Goal: Information Seeking & Learning: Get advice/opinions

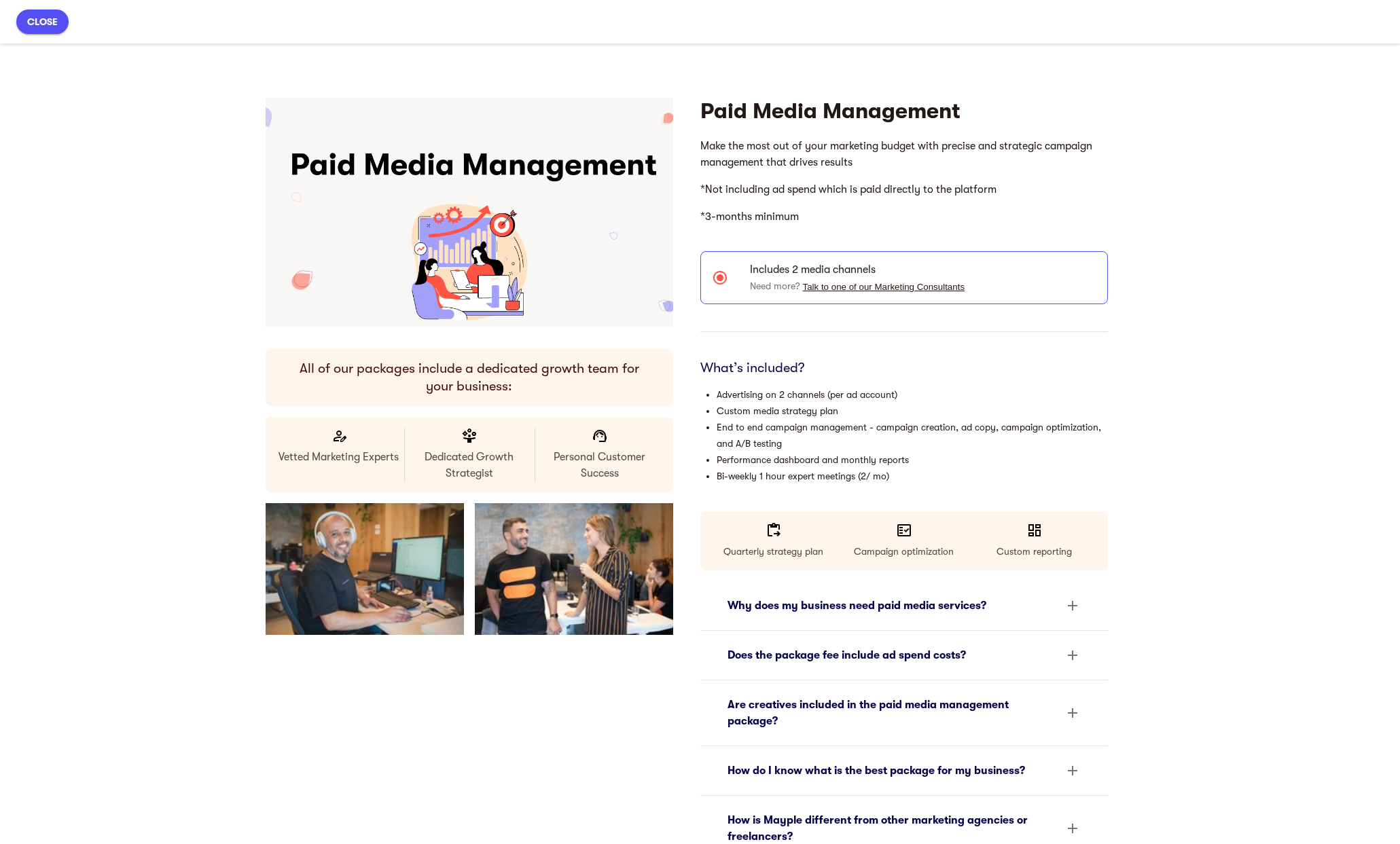
click at [36, 11] on button "close" at bounding box center [42, 21] width 52 height 24
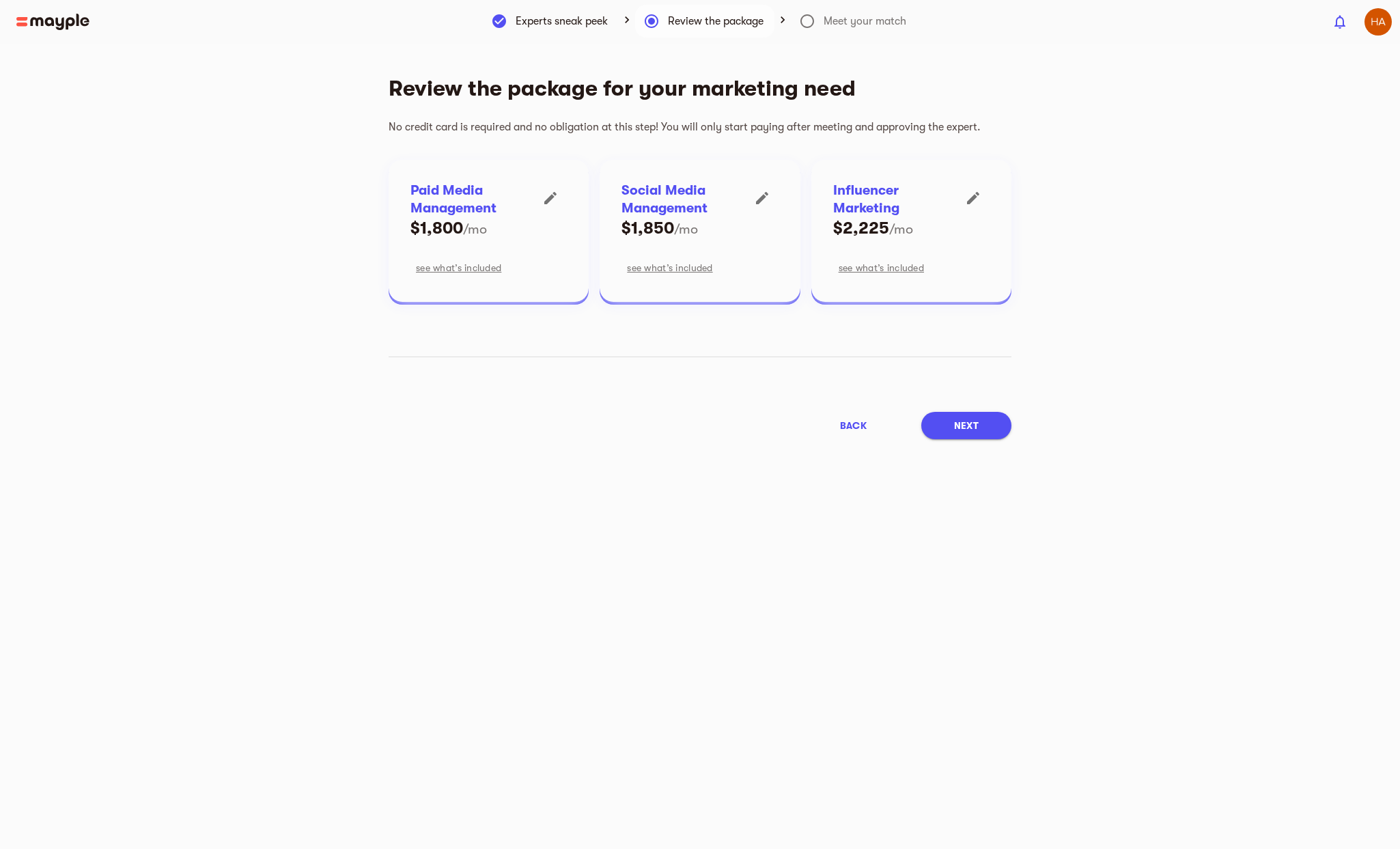
click at [855, 429] on span "back" at bounding box center [853, 425] width 27 height 16
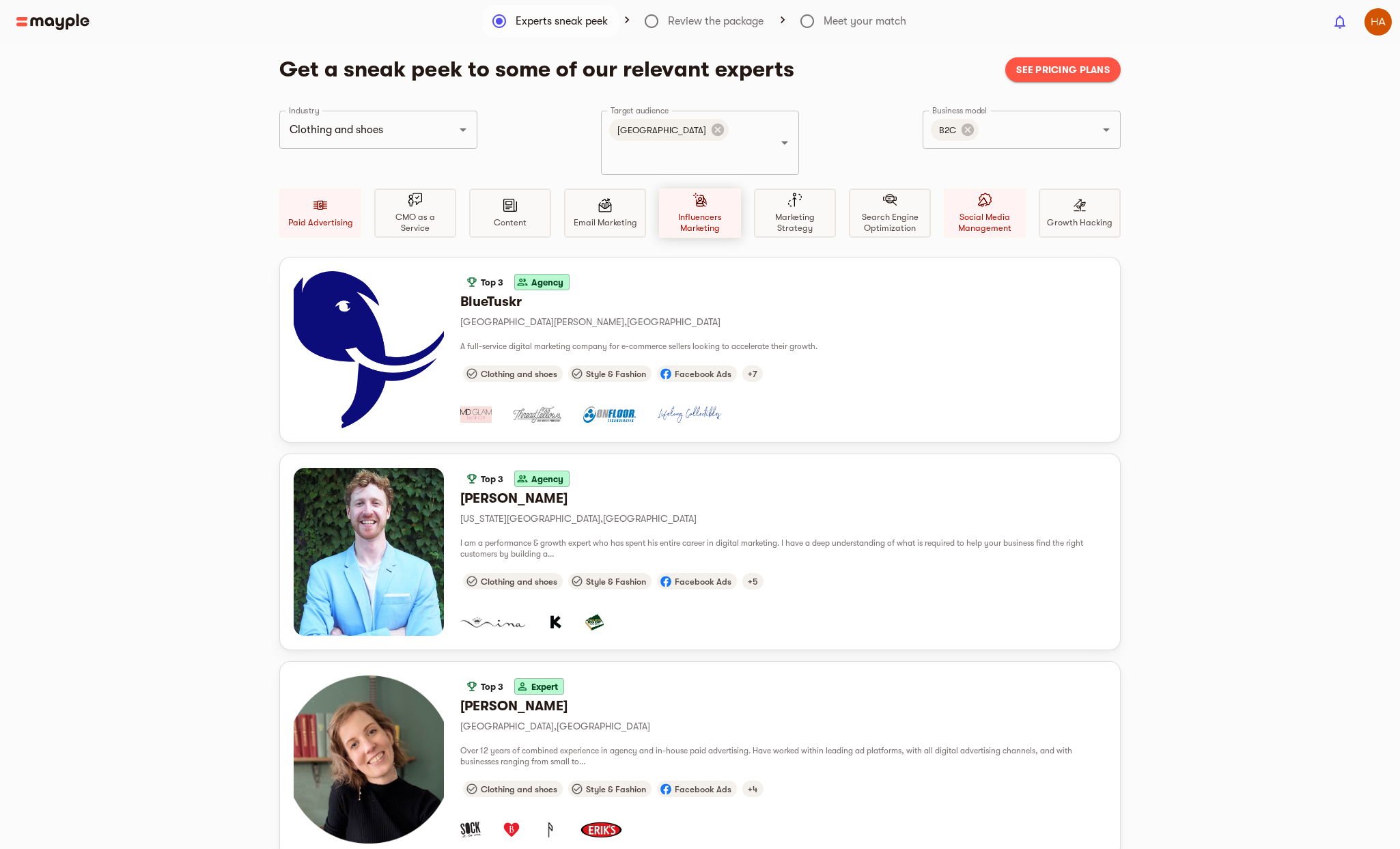
click at [699, 188] on div "Influencers Marketing" at bounding box center [700, 213] width 82 height 49
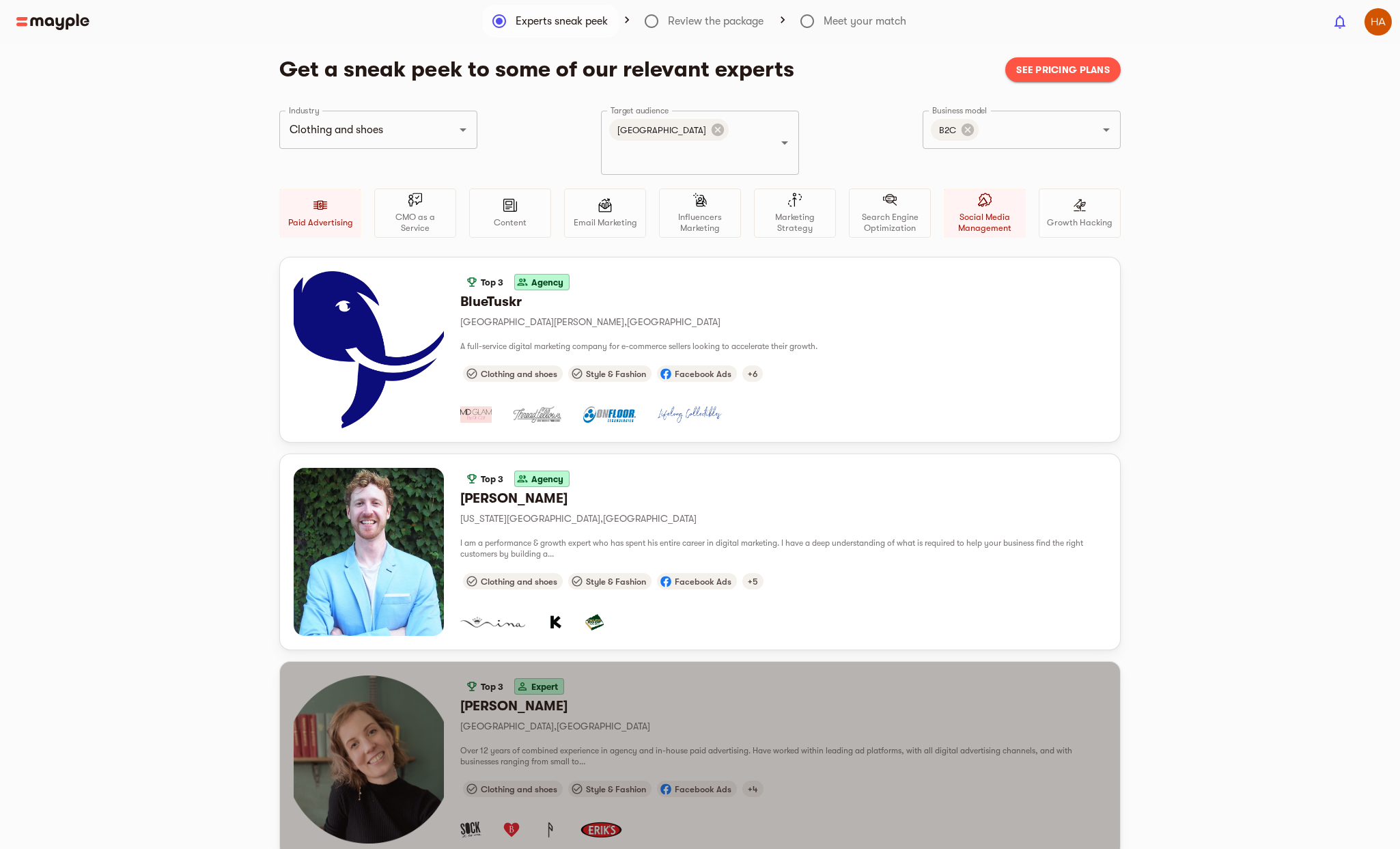
click at [628, 676] on div "Top 3 Expert" at bounding box center [783, 687] width 646 height 22
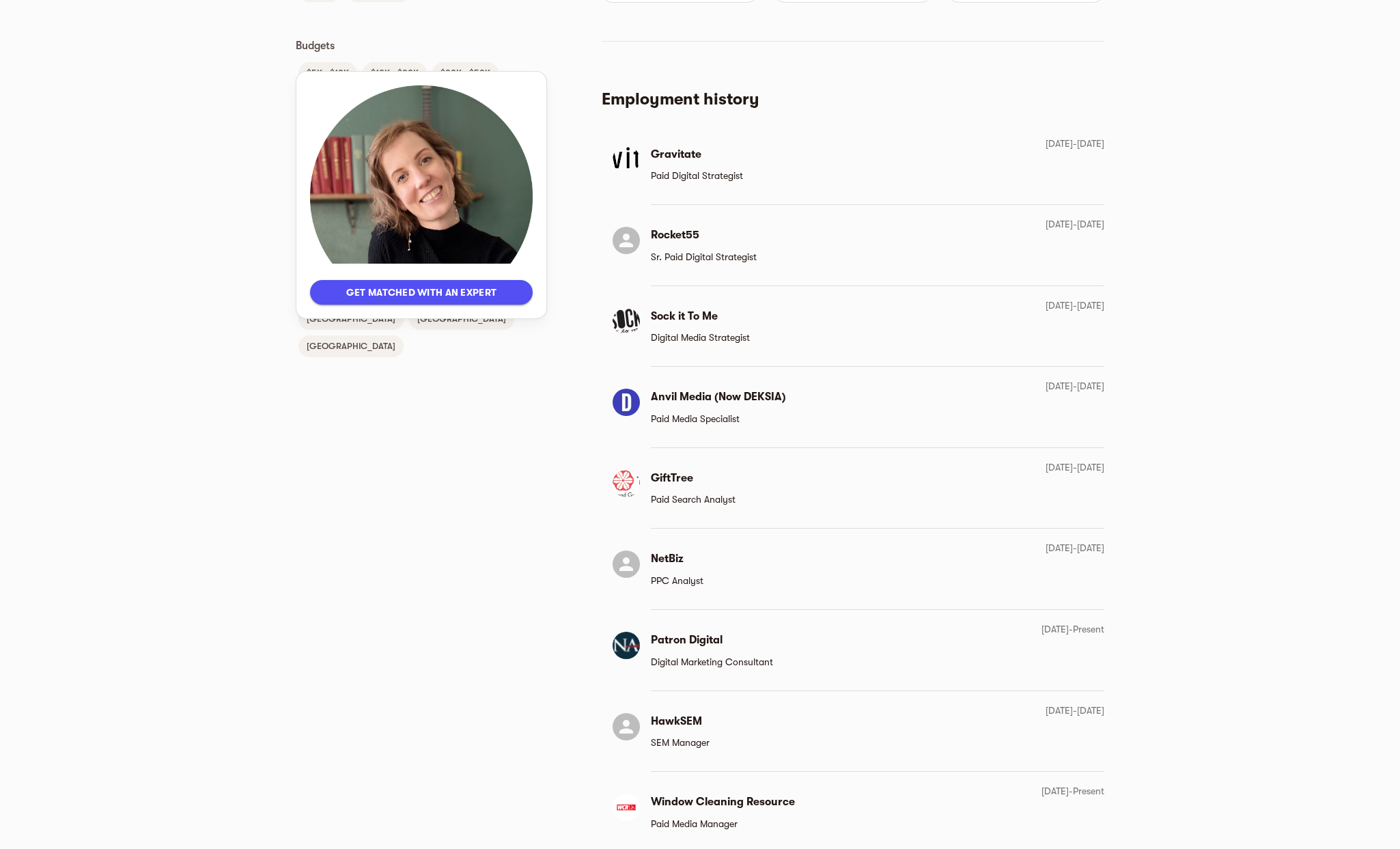
scroll to position [1454, 0]
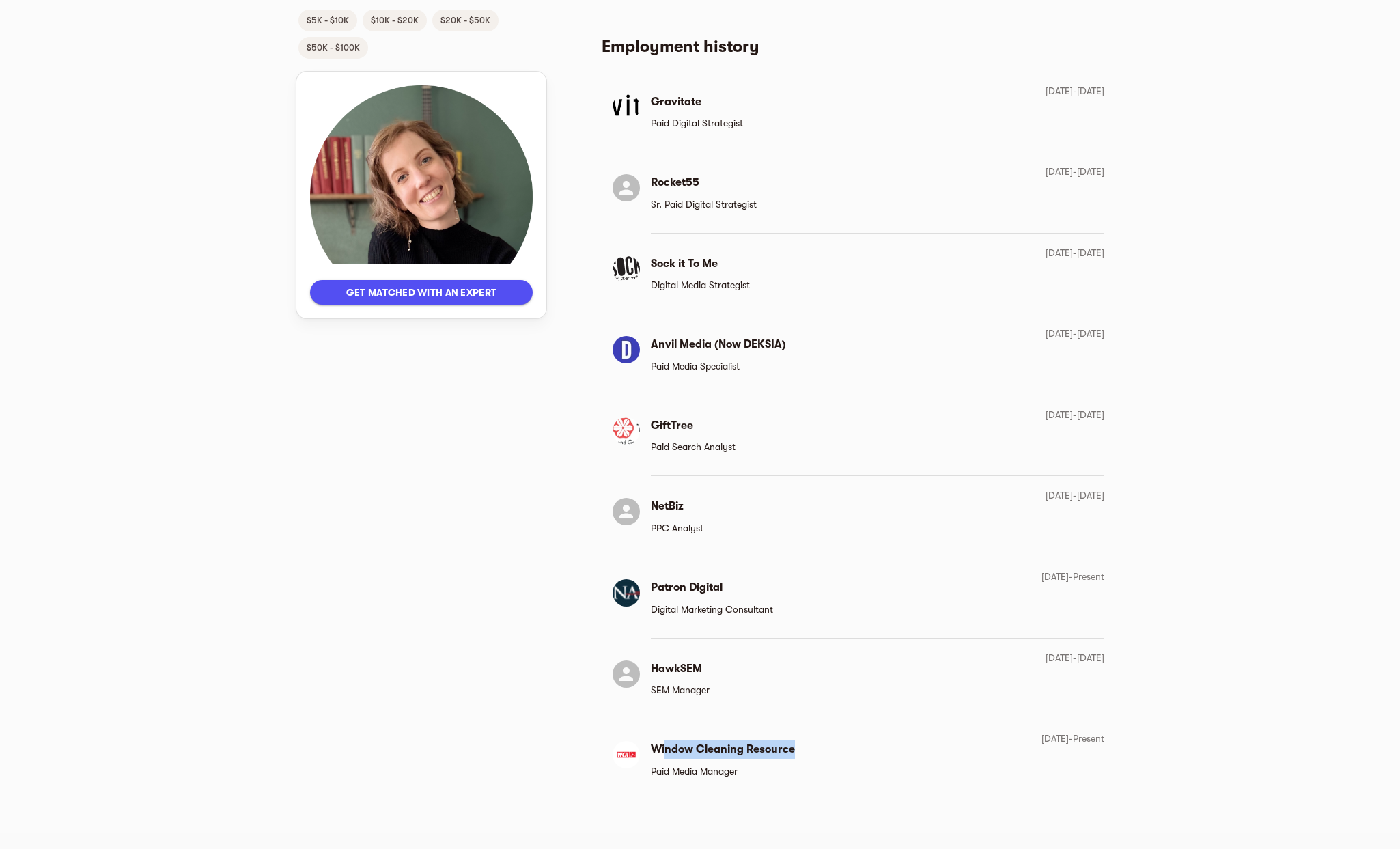
drag, startPoint x: 665, startPoint y: 745, endPoint x: 842, endPoint y: 751, distance: 177.1
click at [842, 751] on div "Window Cleaning Resource Paid Media Manager [DATE] - Present" at bounding box center [853, 760] width 503 height 58
click at [788, 764] on p "Paid Media Manager" at bounding box center [723, 771] width 144 height 16
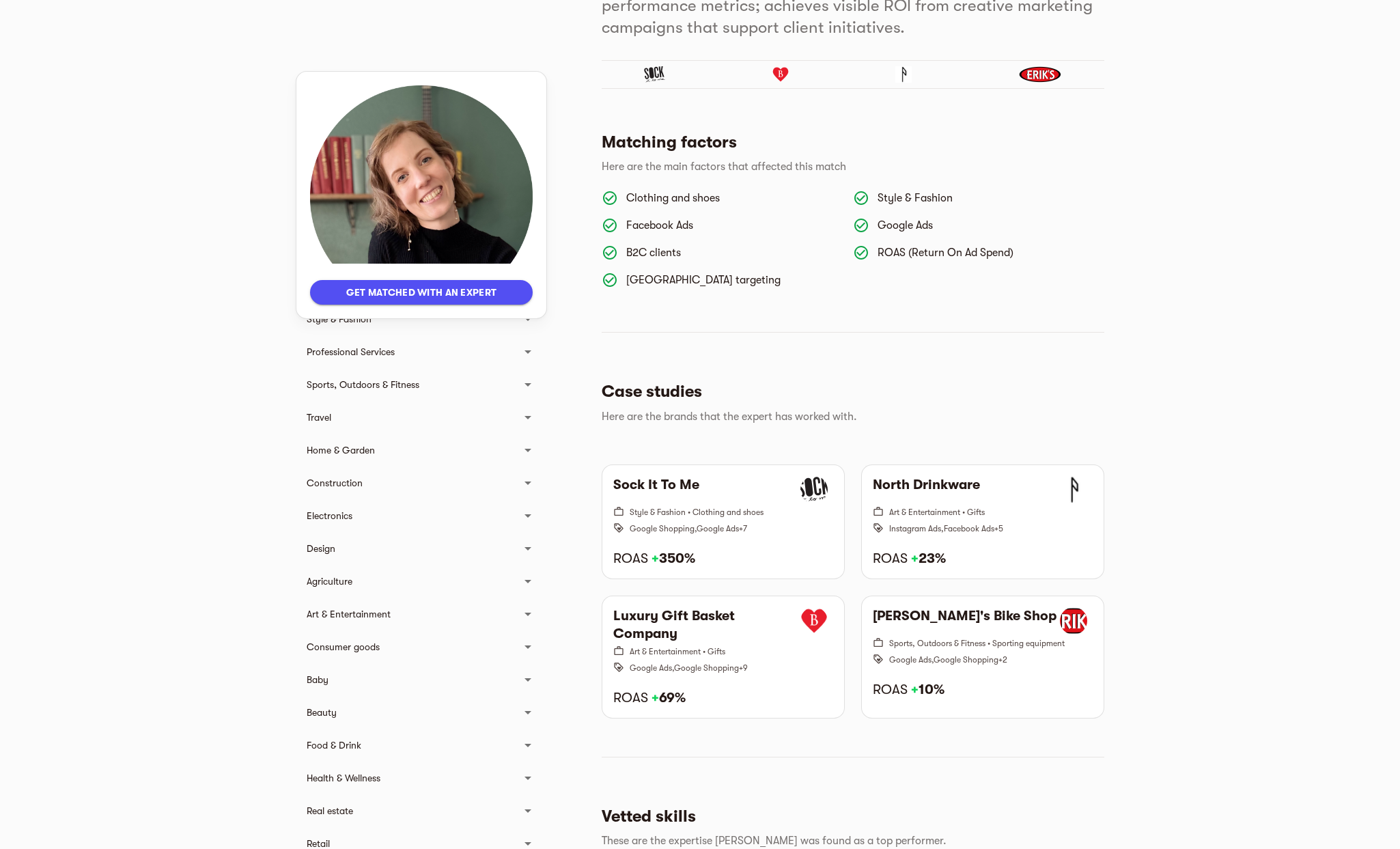
scroll to position [0, 0]
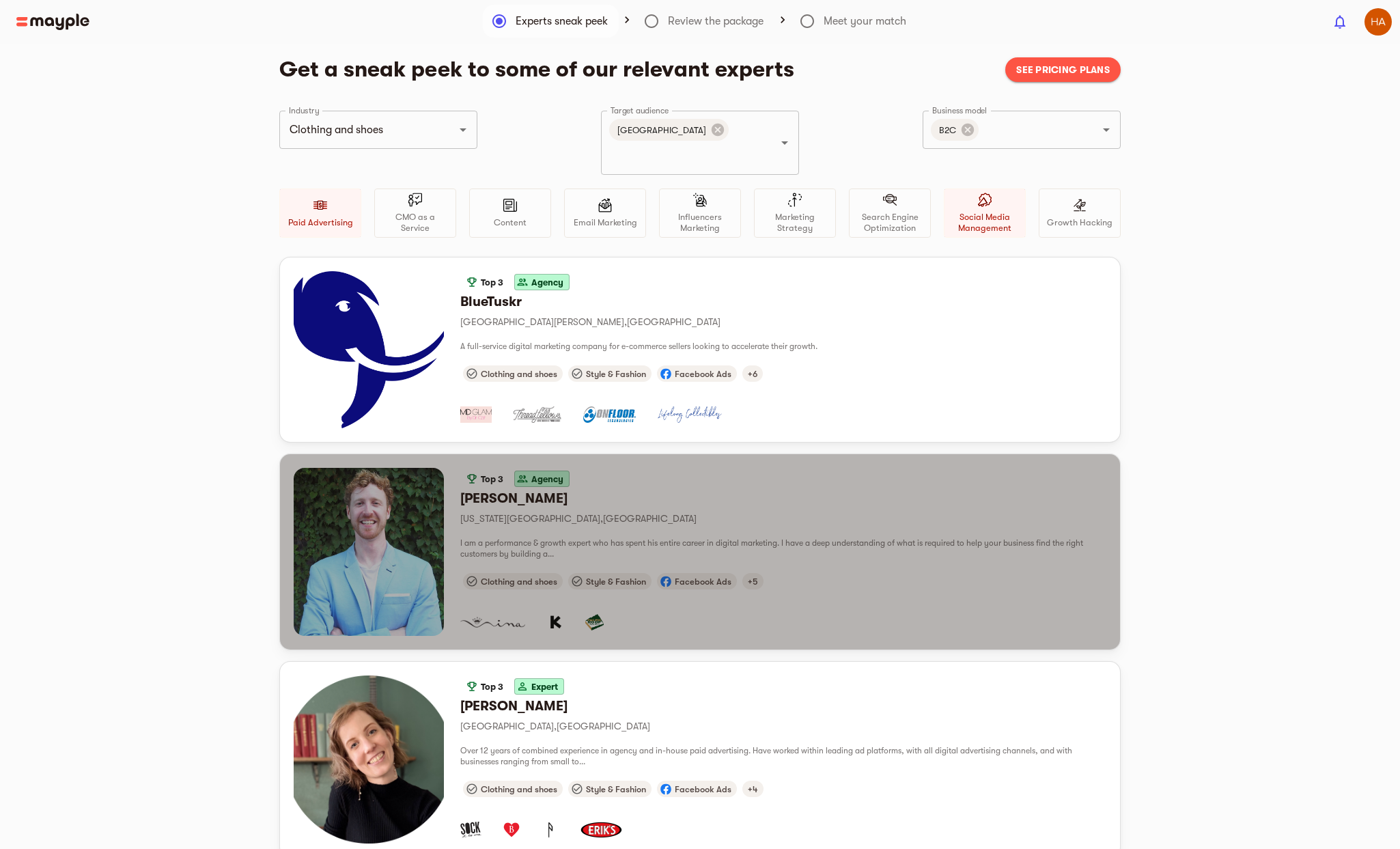
click at [713, 490] on h6 "[PERSON_NAME]" at bounding box center [783, 499] width 646 height 18
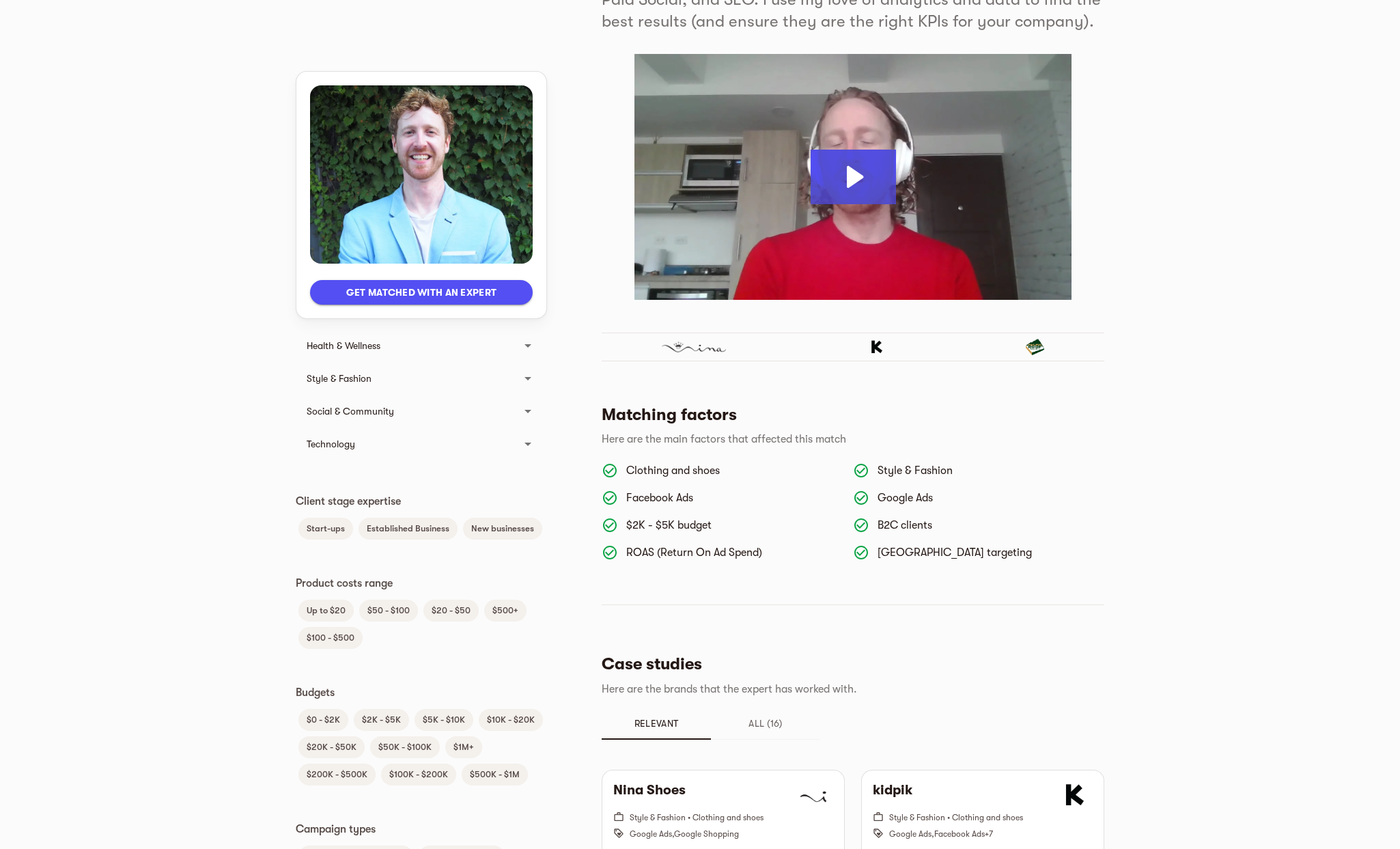
scroll to position [71, 0]
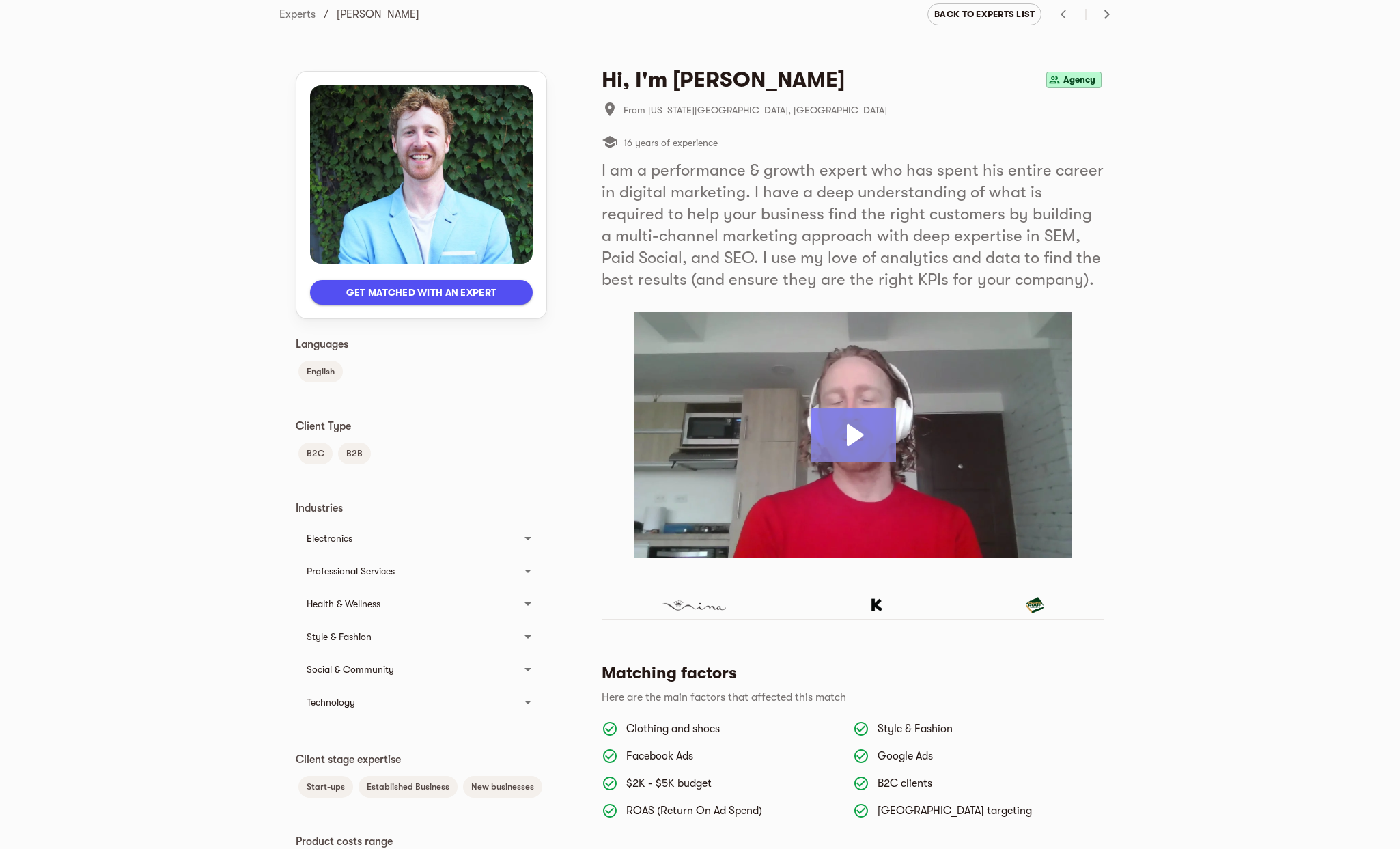
click at [859, 429] on icon "Play Video: Elijah K. Zonder Marketing" at bounding box center [853, 435] width 85 height 55
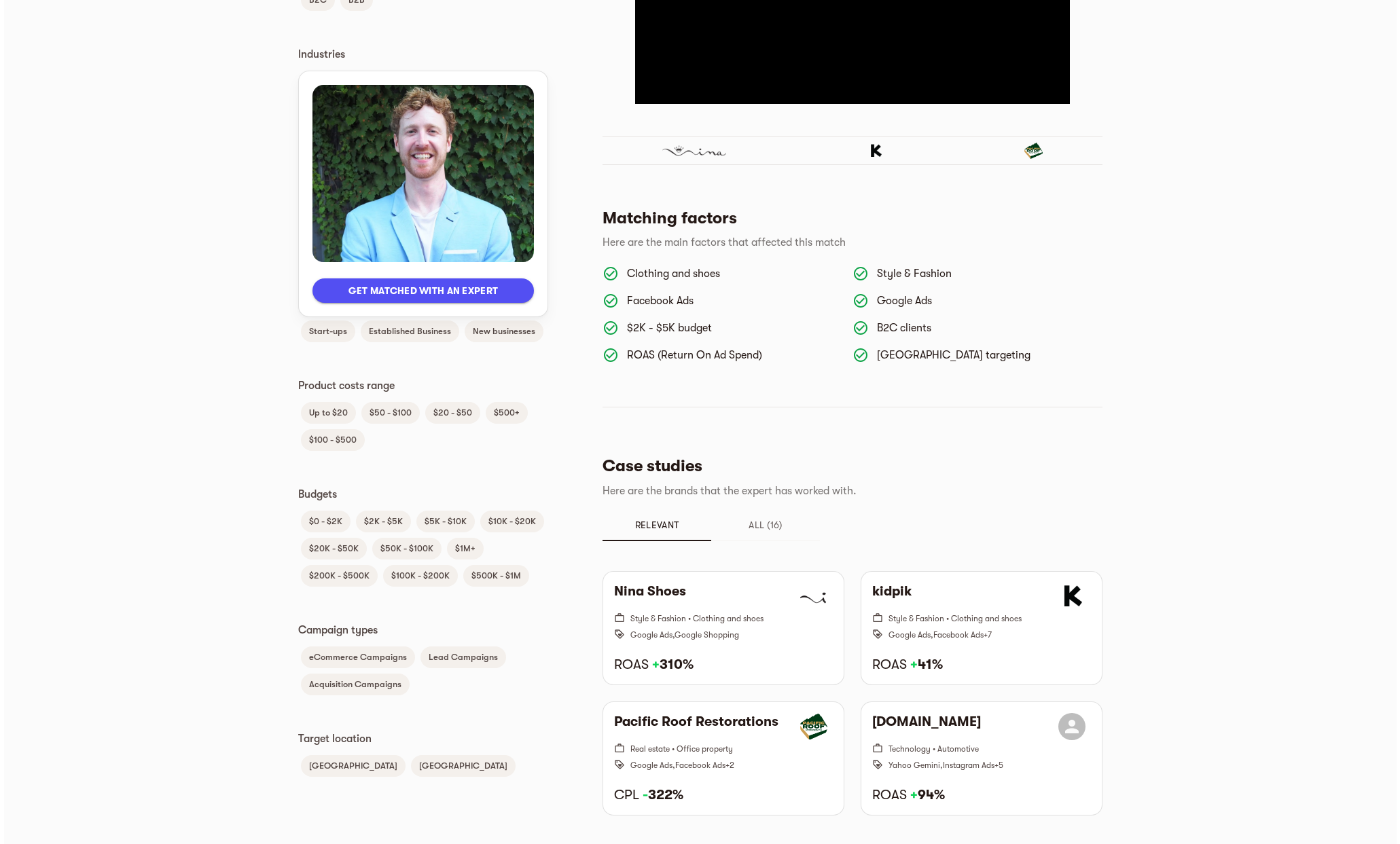
scroll to position [587, 0]
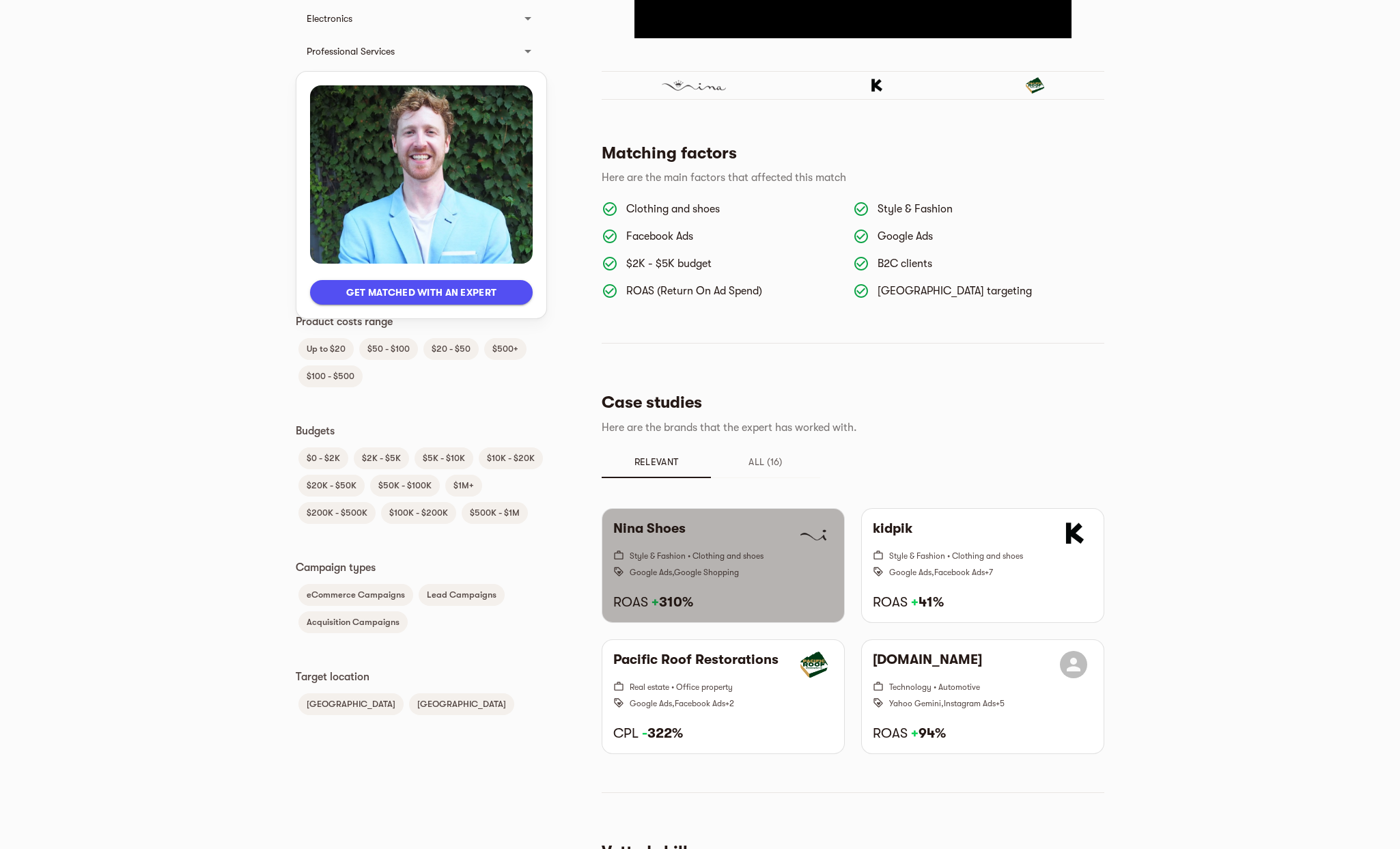
click at [709, 532] on div "Nina Shoes" at bounding box center [723, 534] width 220 height 28
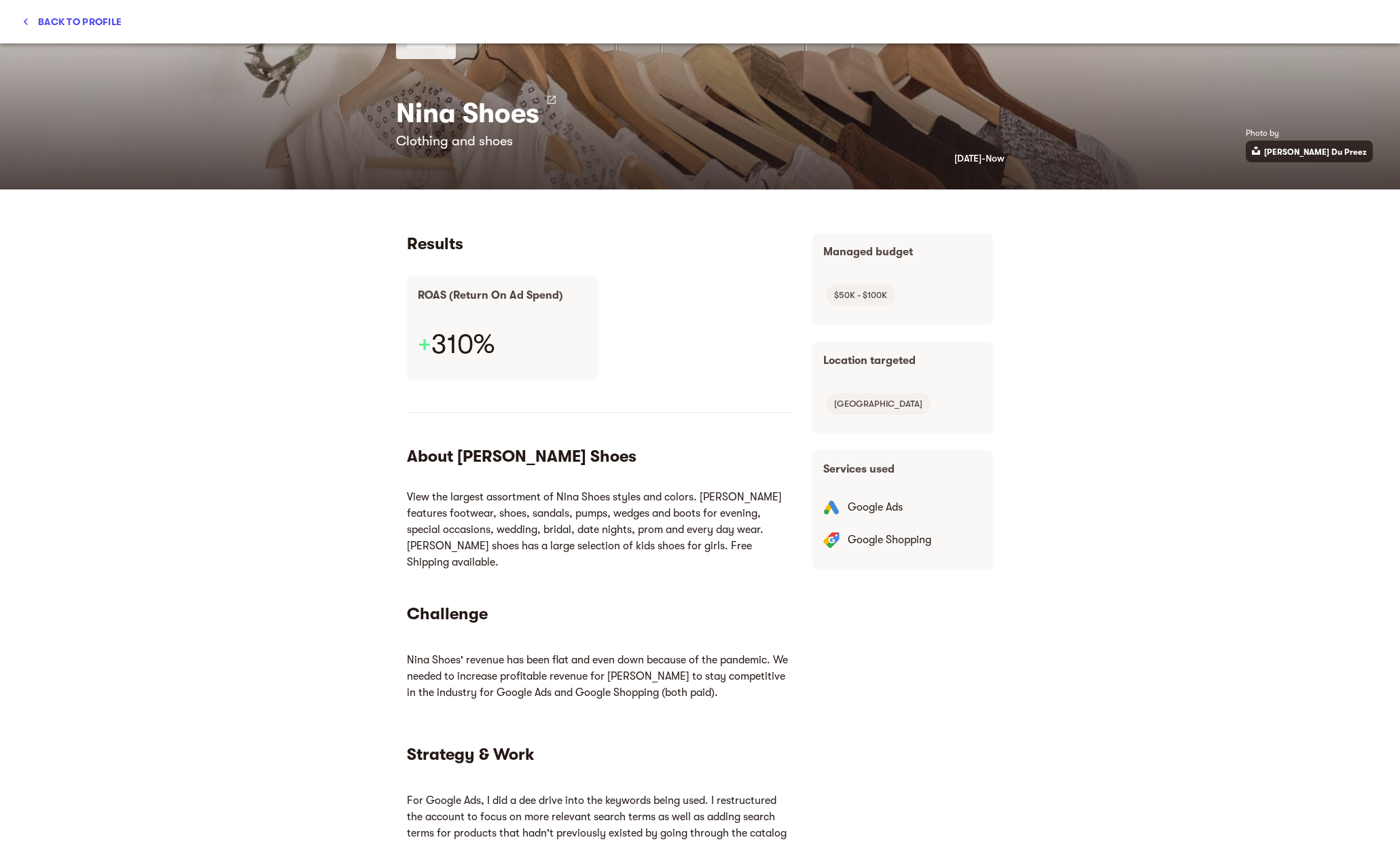
scroll to position [0, 0]
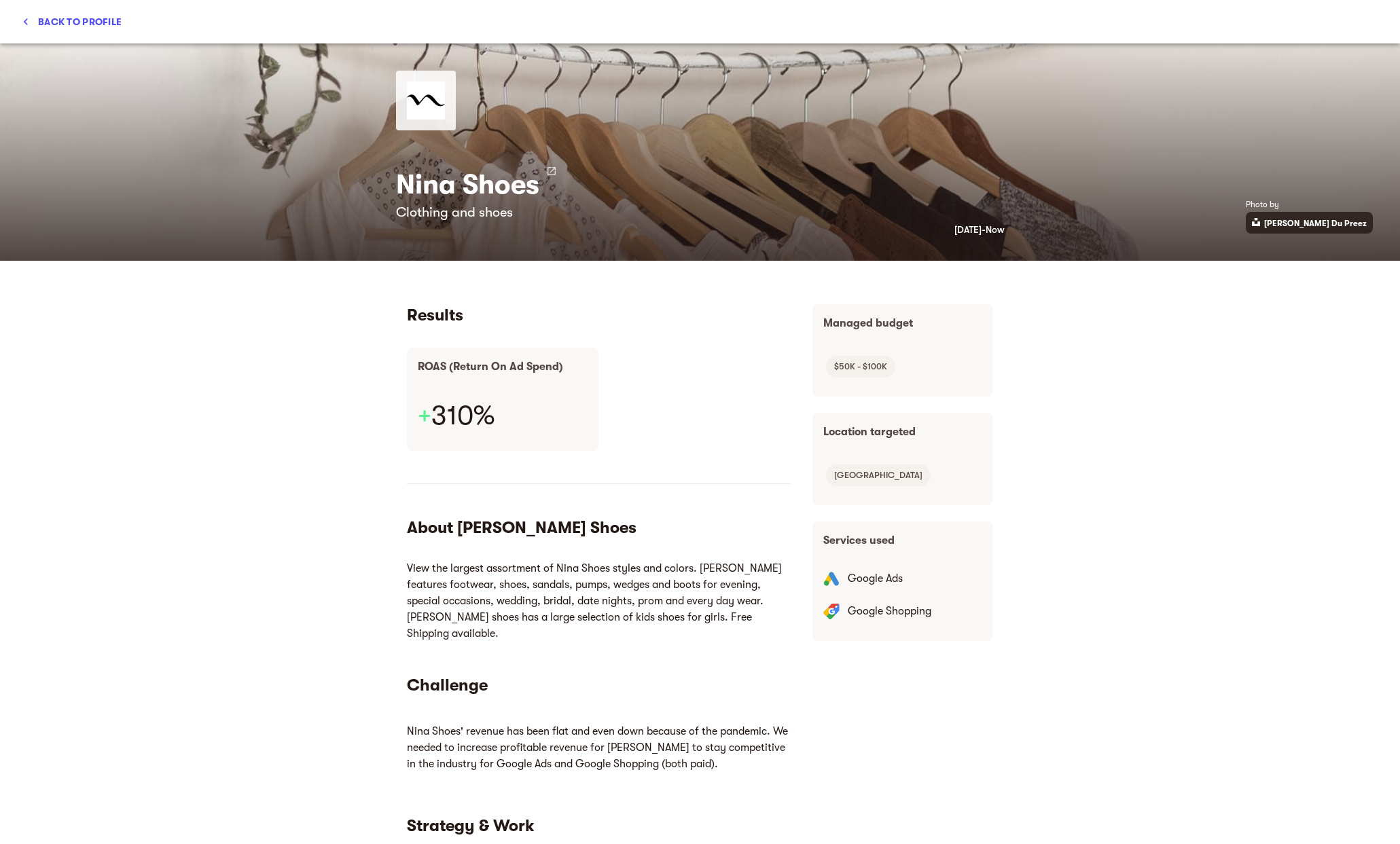
click at [548, 167] on icon at bounding box center [551, 171] width 8 height 8
